Goal: Information Seeking & Learning: Compare options

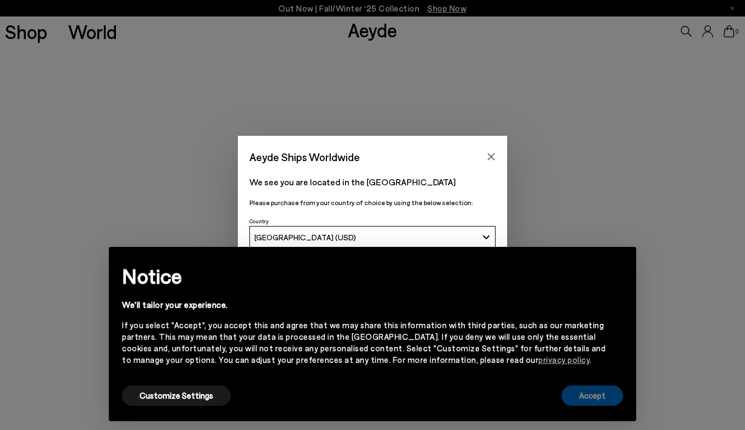
click at [593, 396] on button "Accept" at bounding box center [593, 395] width 62 height 20
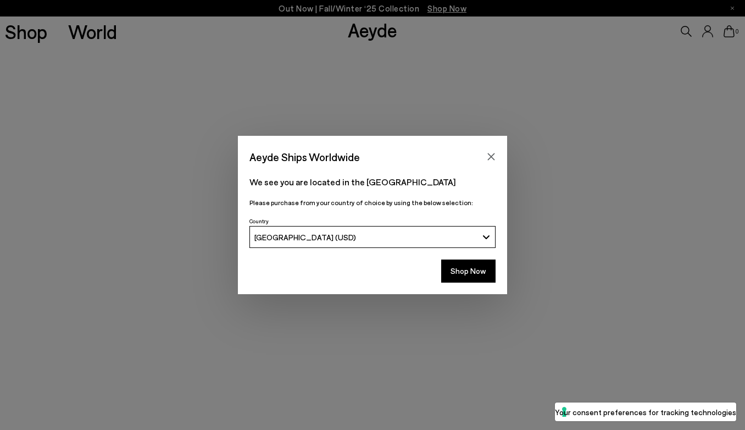
click at [400, 225] on div "Country United States (USD)" at bounding box center [373, 231] width 246 height 34
click at [400, 235] on div "[GEOGRAPHIC_DATA] (USD)" at bounding box center [367, 237] width 224 height 9
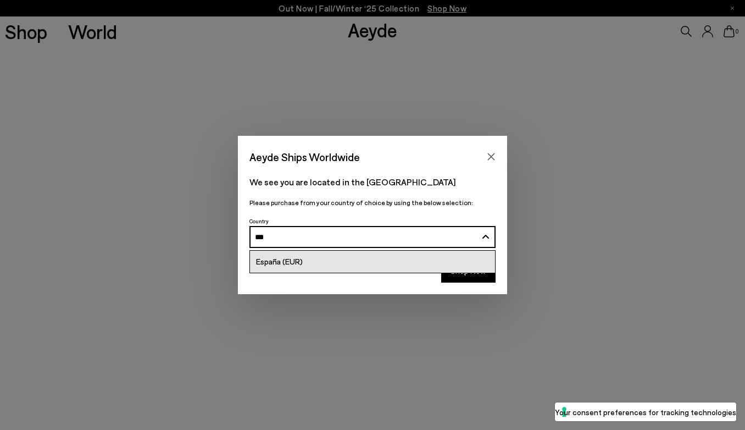
type input "***"
click at [350, 267] on link "España (EUR)" at bounding box center [372, 262] width 245 height 22
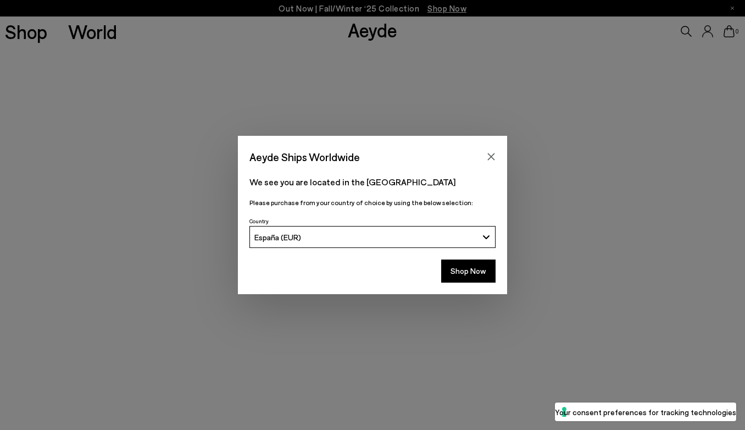
click at [486, 285] on div "Shop Now" at bounding box center [372, 274] width 269 height 41
click at [478, 277] on button "Shop Now" at bounding box center [468, 270] width 54 height 23
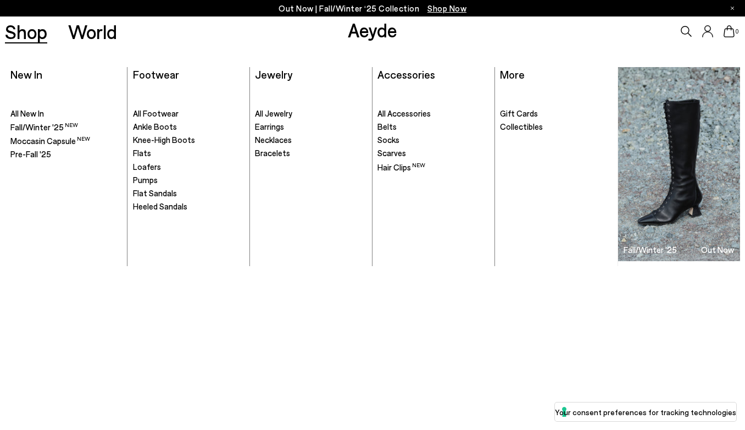
click at [43, 32] on link "Shop" at bounding box center [26, 31] width 42 height 19
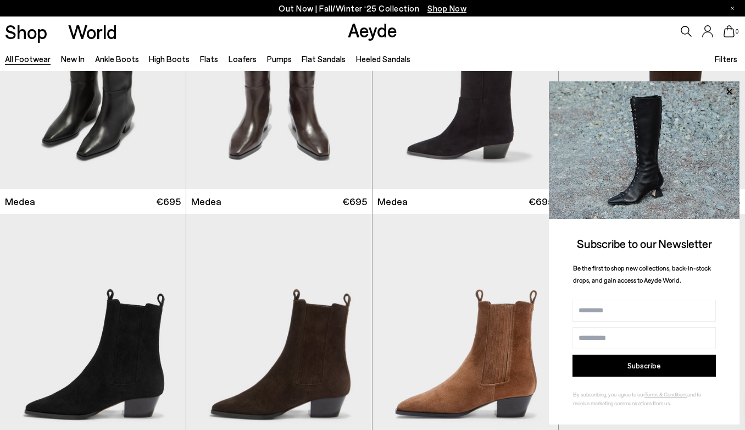
scroll to position [615, 0]
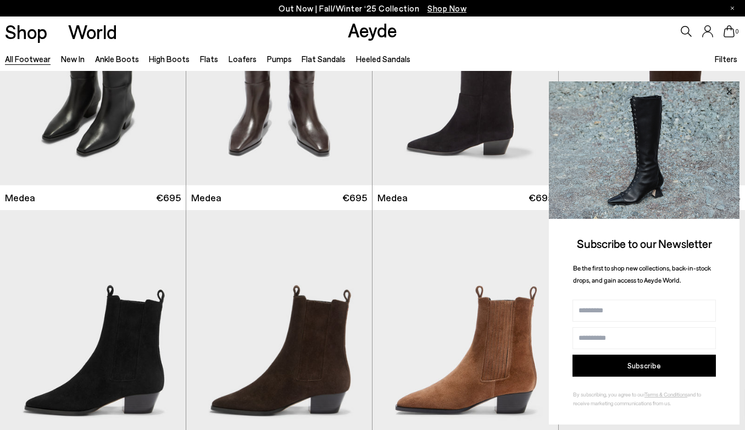
click at [729, 92] on icon at bounding box center [729, 91] width 5 height 5
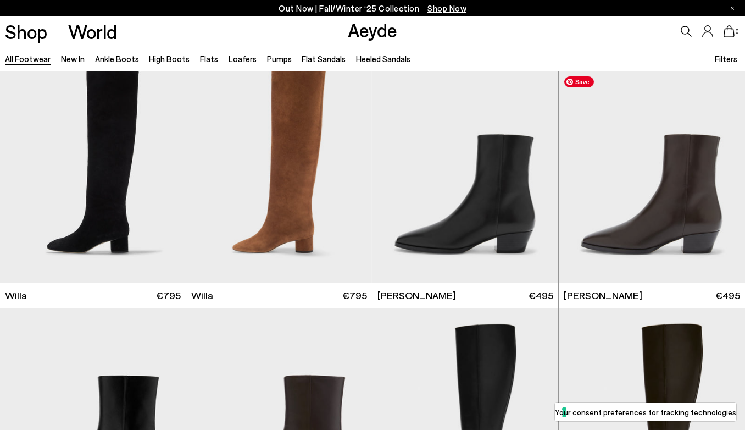
scroll to position [1037, 0]
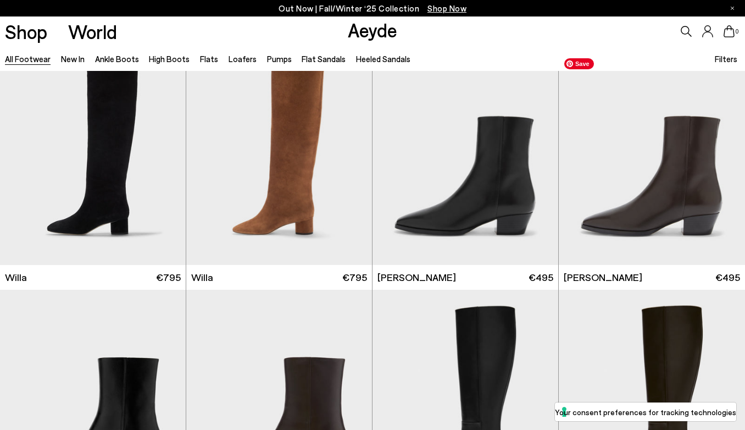
scroll to position [1049, 0]
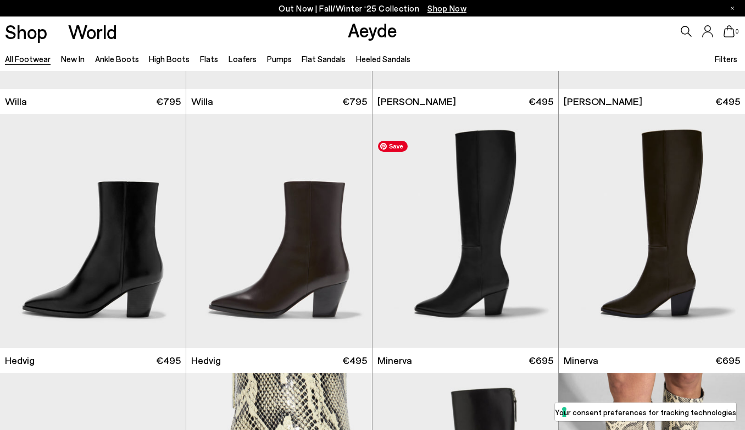
scroll to position [1269, 0]
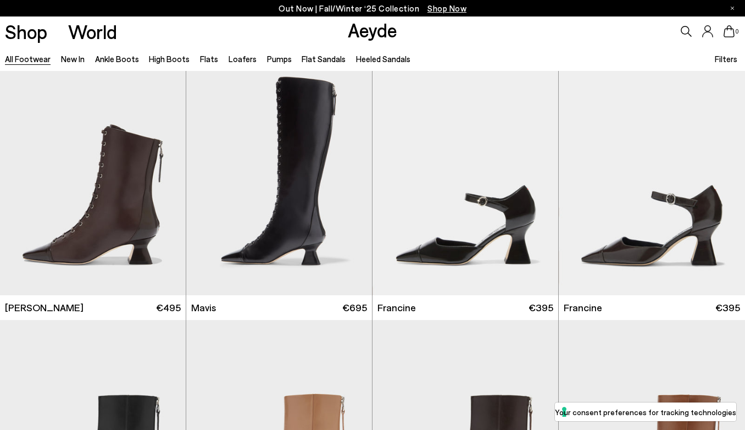
scroll to position [2060, 0]
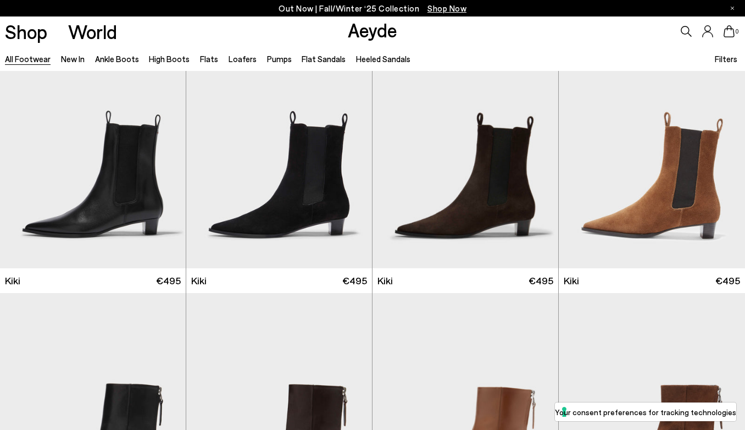
scroll to position [4455, 0]
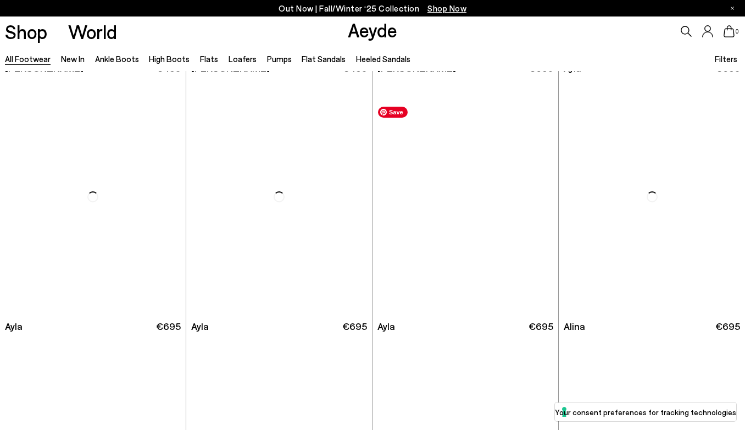
scroll to position [5931, 0]
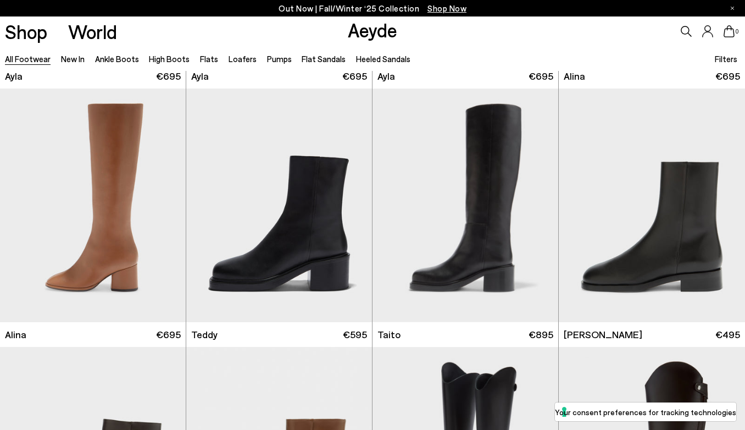
scroll to position [6166, 0]
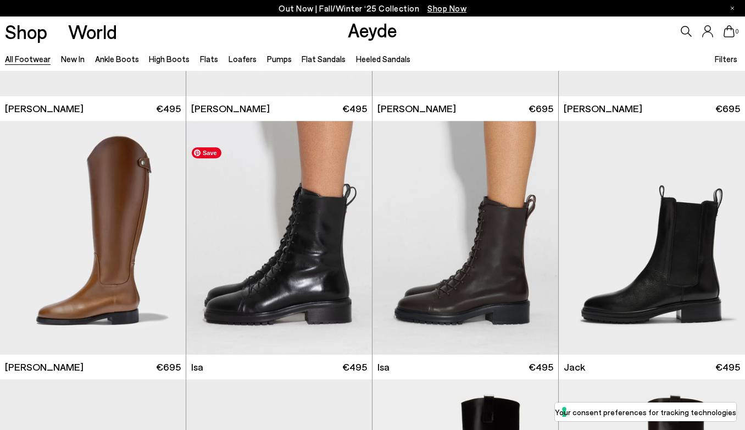
scroll to position [6653, 0]
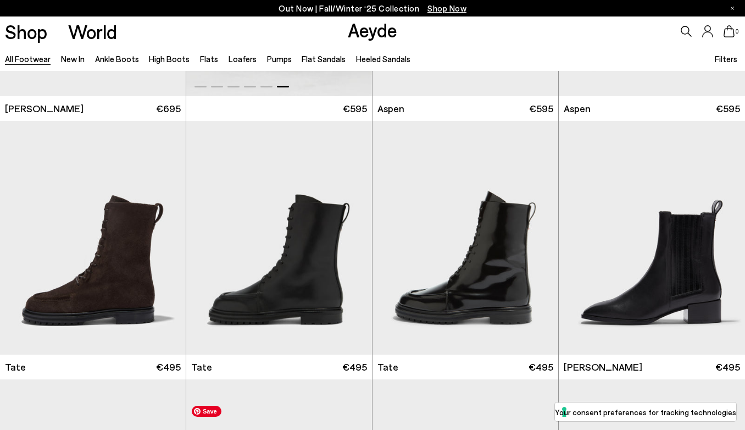
scroll to position [7417, 0]
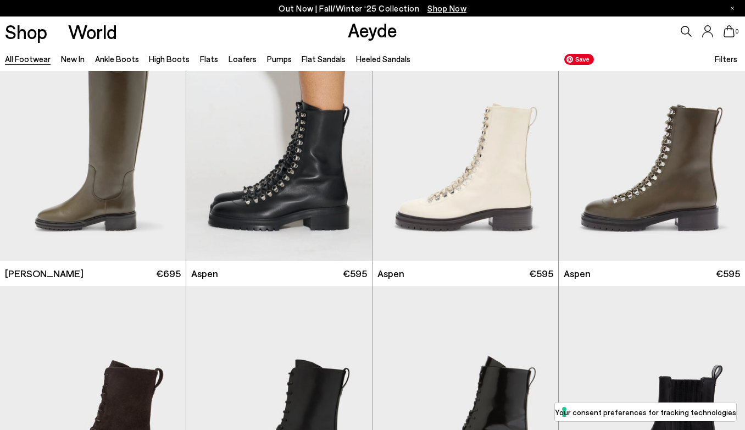
scroll to position [7262, 0]
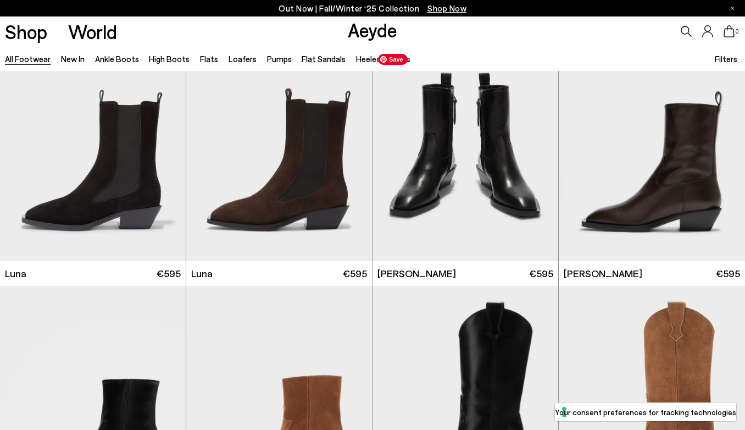
scroll to position [8154, 0]
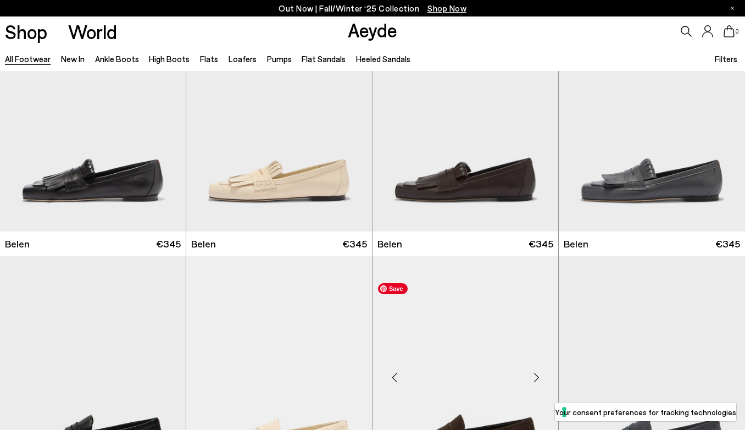
scroll to position [8839, 0]
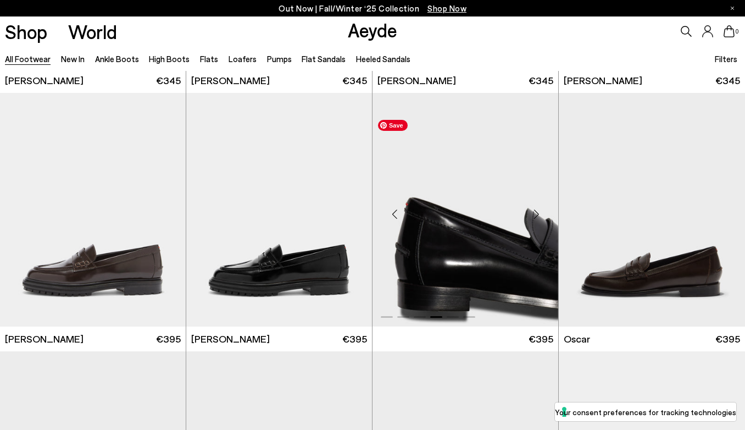
scroll to position [9312, 0]
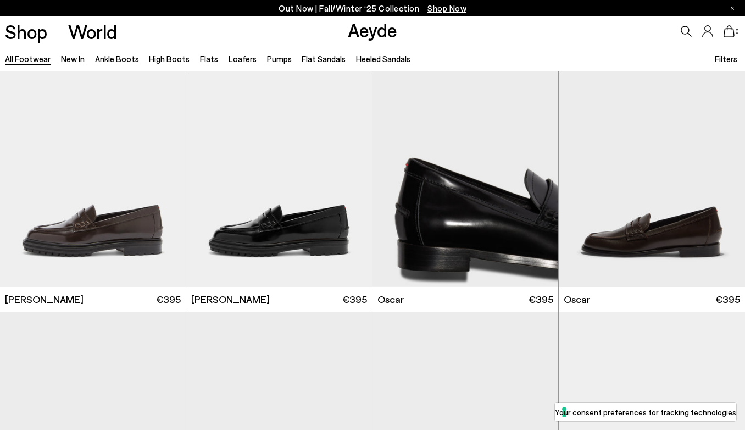
scroll to position [9572, 0]
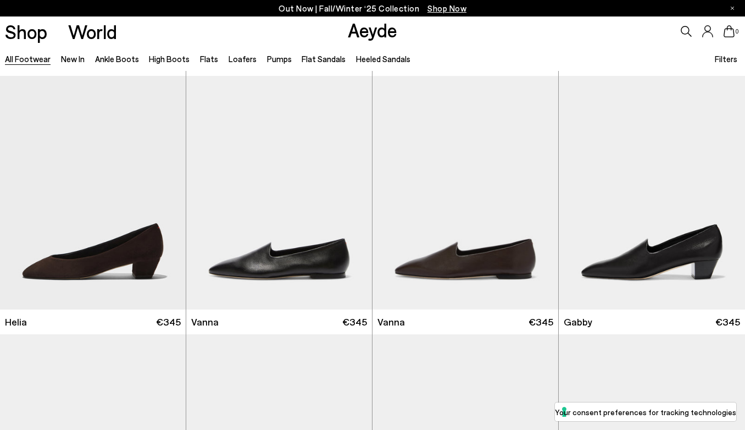
scroll to position [10581, 0]
